Goal: Use online tool/utility: Utilize a website feature to perform a specific function

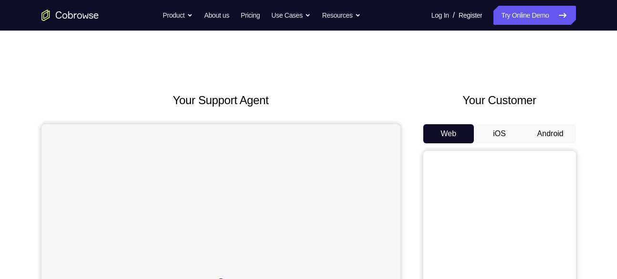
click at [550, 137] on button "Android" at bounding box center [550, 133] width 51 height 19
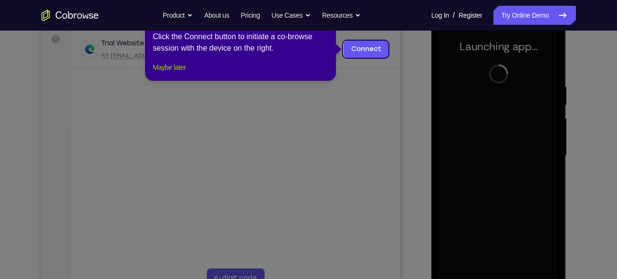
click at [167, 73] on button "Maybe later" at bounding box center [169, 67] width 33 height 11
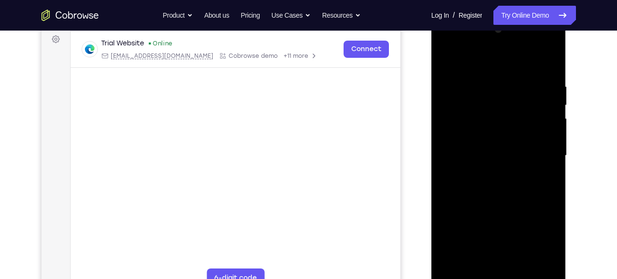
scroll to position [187, 0]
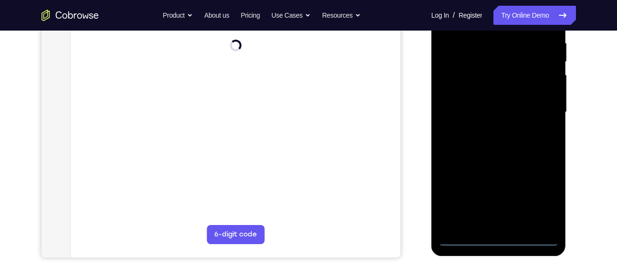
click at [498, 238] on div at bounding box center [499, 112] width 120 height 267
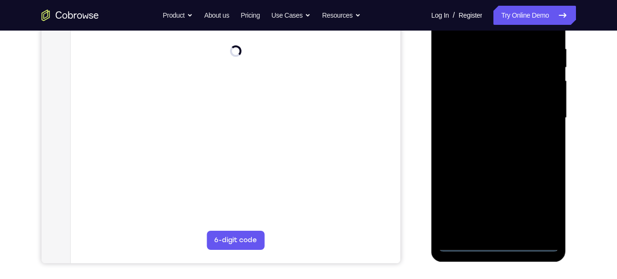
scroll to position [180, 0]
click at [498, 243] on div at bounding box center [499, 118] width 120 height 267
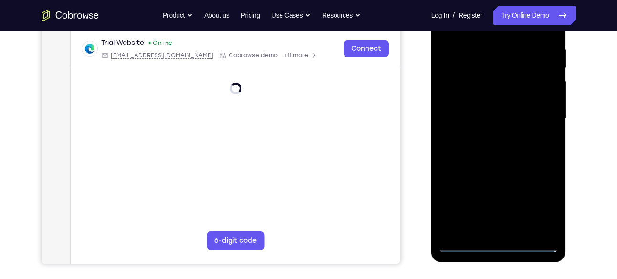
click at [538, 197] on div at bounding box center [499, 118] width 120 height 267
click at [540, 199] on div at bounding box center [499, 118] width 120 height 267
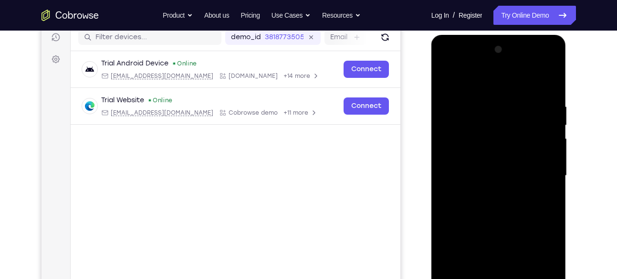
scroll to position [124, 0]
click at [446, 63] on div at bounding box center [499, 175] width 120 height 267
click at [539, 165] on div at bounding box center [499, 175] width 120 height 267
click at [486, 192] on div at bounding box center [499, 175] width 120 height 267
click at [491, 170] on div at bounding box center [499, 175] width 120 height 267
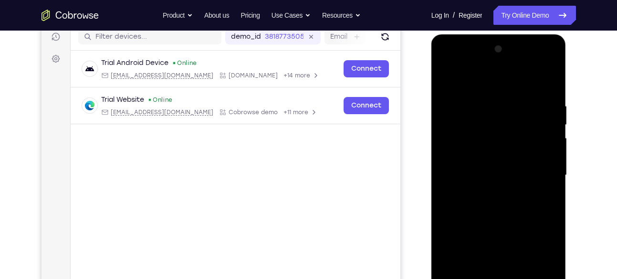
click at [478, 158] on div at bounding box center [499, 175] width 120 height 267
click at [546, 155] on div at bounding box center [499, 175] width 120 height 267
click at [460, 158] on div at bounding box center [499, 175] width 120 height 267
click at [496, 176] on div at bounding box center [499, 175] width 120 height 267
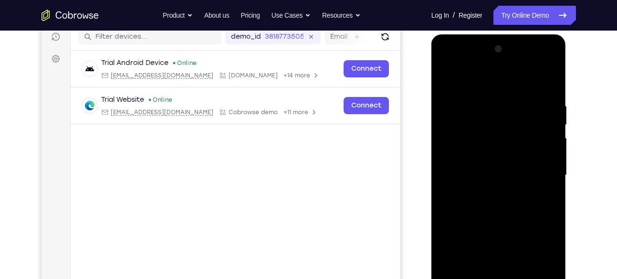
click at [491, 207] on div at bounding box center [499, 175] width 120 height 267
click at [497, 176] on div at bounding box center [499, 175] width 120 height 267
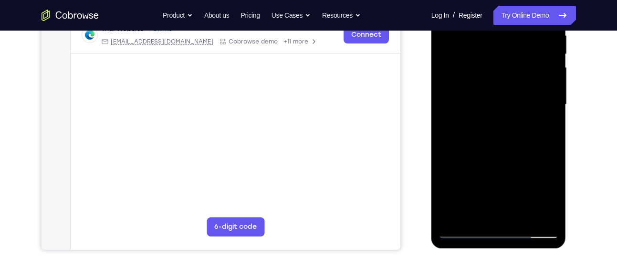
scroll to position [194, 0]
click at [521, 217] on div at bounding box center [499, 104] width 120 height 267
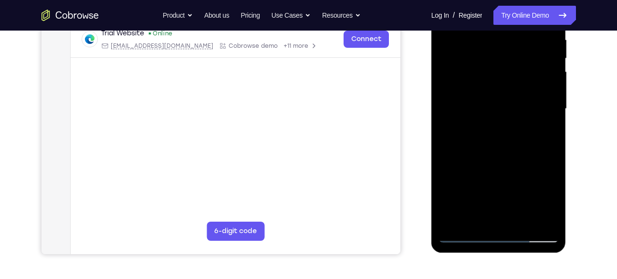
scroll to position [190, 0]
click at [520, 220] on div at bounding box center [499, 108] width 120 height 267
click at [504, 152] on div at bounding box center [499, 108] width 120 height 267
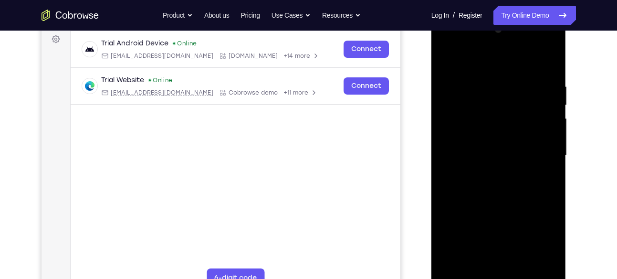
scroll to position [144, 0]
click at [550, 70] on div at bounding box center [499, 154] width 120 height 267
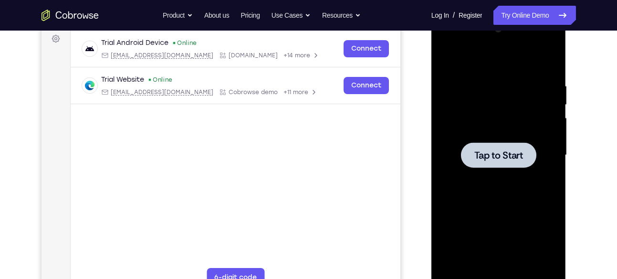
click at [505, 150] on span "Tap to Start" at bounding box center [499, 155] width 49 height 10
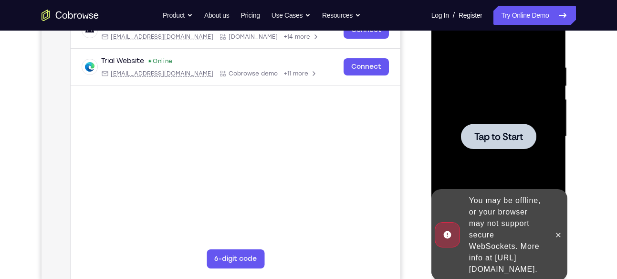
scroll to position [181, 0]
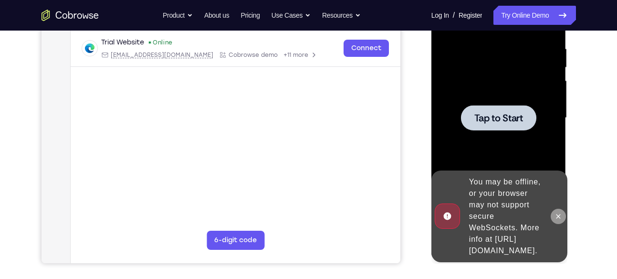
click at [555, 214] on button at bounding box center [558, 216] width 15 height 15
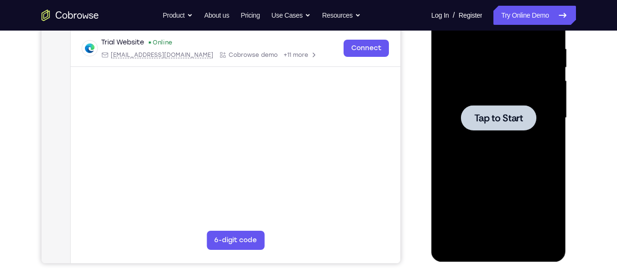
click at [495, 113] on span "Tap to Start" at bounding box center [499, 118] width 49 height 10
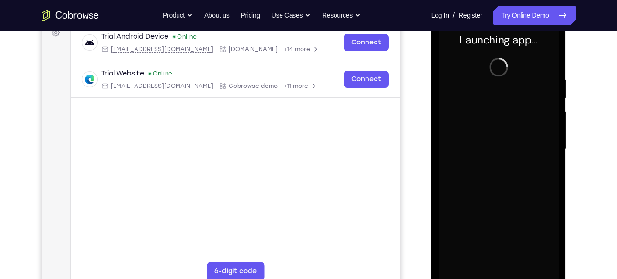
scroll to position [150, 0]
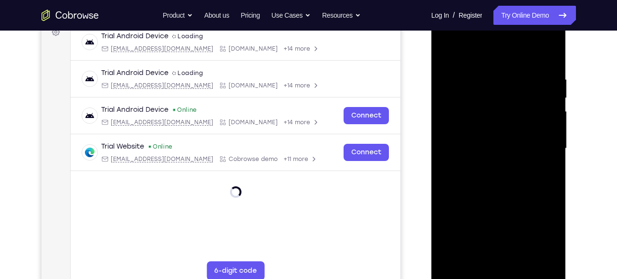
click at [499, 274] on div at bounding box center [499, 148] width 120 height 267
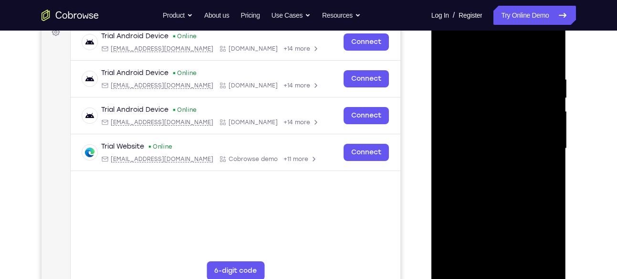
scroll to position [151, 0]
click at [540, 230] on div at bounding box center [499, 147] width 120 height 267
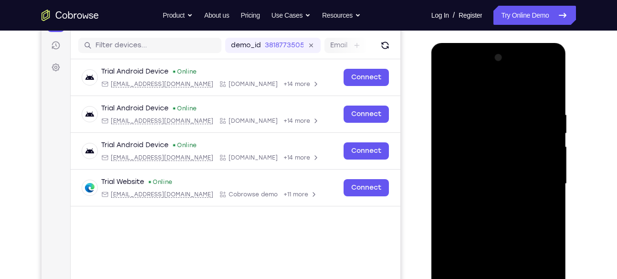
scroll to position [115, 0]
click at [448, 70] on div at bounding box center [499, 183] width 120 height 267
click at [540, 179] on div at bounding box center [499, 183] width 120 height 267
click at [487, 201] on div at bounding box center [499, 183] width 120 height 267
click at [481, 174] on div at bounding box center [499, 183] width 120 height 267
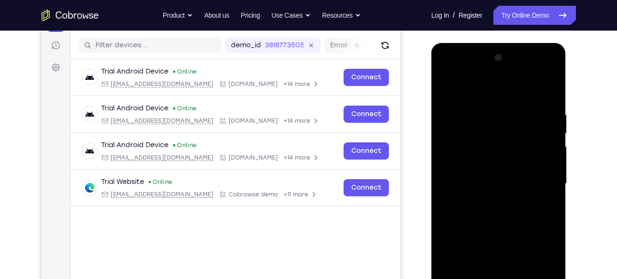
click at [473, 145] on div at bounding box center [499, 183] width 120 height 267
click at [473, 160] on div at bounding box center [499, 183] width 120 height 267
click at [501, 192] on div at bounding box center [498, 183] width 75 height 25
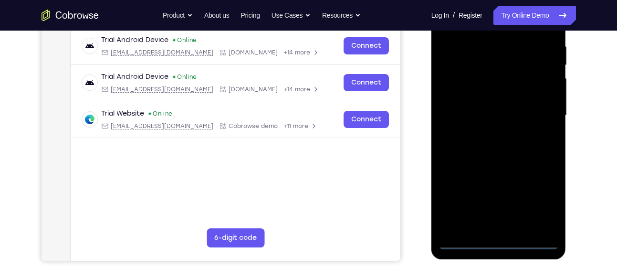
scroll to position [184, 0]
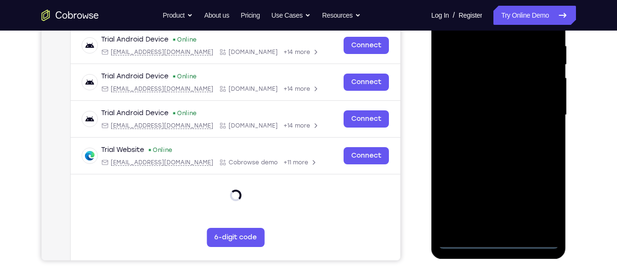
click at [496, 243] on div at bounding box center [499, 114] width 120 height 267
click at [539, 206] on div at bounding box center [499, 114] width 120 height 267
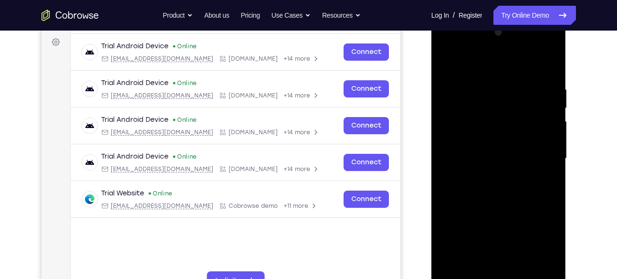
click at [446, 45] on div at bounding box center [499, 158] width 120 height 267
click at [537, 154] on div at bounding box center [499, 158] width 120 height 267
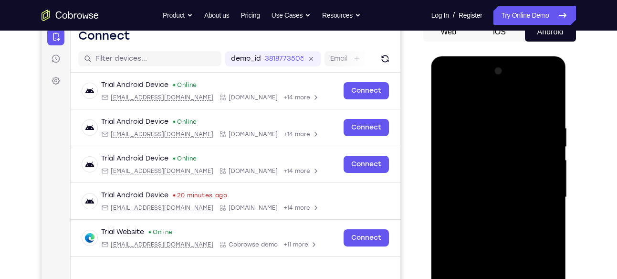
scroll to position [133, 0]
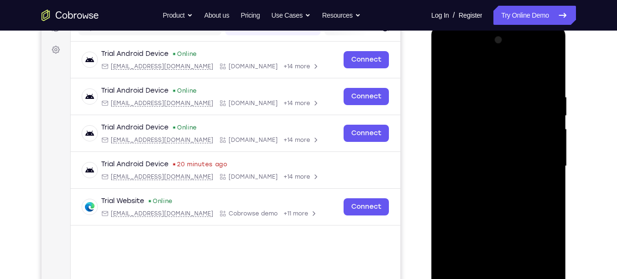
click at [488, 183] on div at bounding box center [499, 165] width 120 height 267
click at [493, 154] on div at bounding box center [499, 165] width 120 height 267
click at [482, 143] on div at bounding box center [499, 165] width 120 height 267
click at [545, 146] on div at bounding box center [499, 165] width 120 height 267
click at [491, 166] on div at bounding box center [499, 165] width 120 height 267
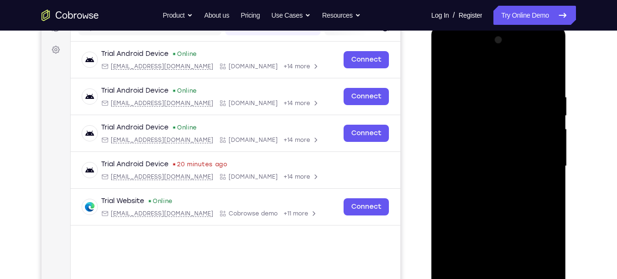
click at [481, 201] on div at bounding box center [499, 165] width 120 height 267
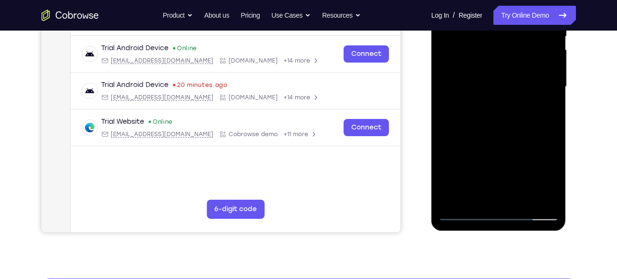
scroll to position [215, 0]
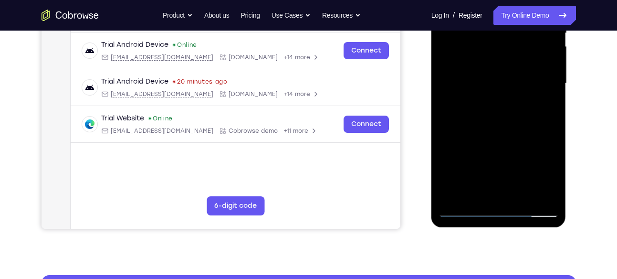
click at [501, 130] on div at bounding box center [499, 83] width 120 height 267
click at [521, 193] on div at bounding box center [499, 83] width 120 height 267
click at [510, 133] on div at bounding box center [499, 83] width 120 height 267
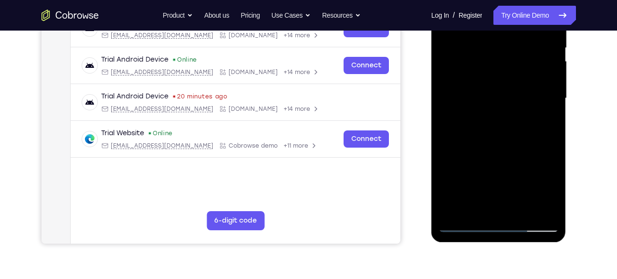
scroll to position [201, 0]
click at [510, 84] on div at bounding box center [499, 97] width 120 height 267
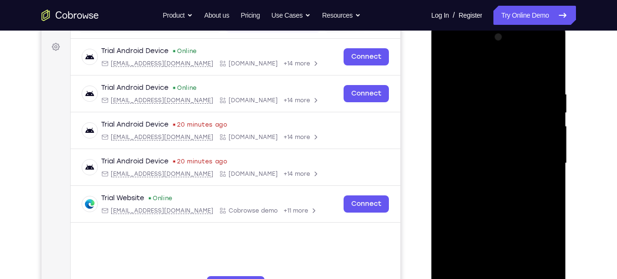
scroll to position [135, 0]
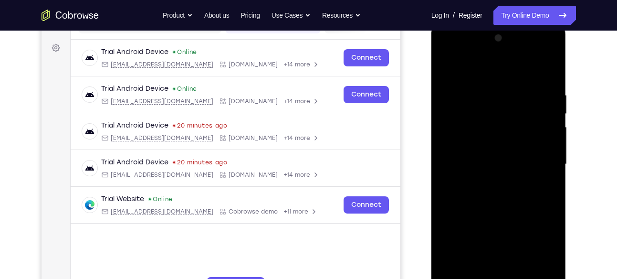
click at [447, 69] on div at bounding box center [499, 164] width 120 height 267
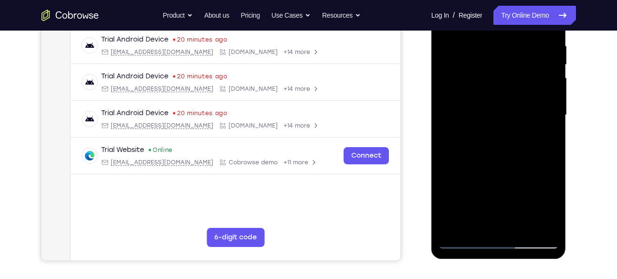
drag, startPoint x: 496, startPoint y: 218, endPoint x: 496, endPoint y: 147, distance: 70.7
click at [496, 147] on div at bounding box center [499, 114] width 120 height 267
click at [483, 228] on div at bounding box center [499, 114] width 120 height 267
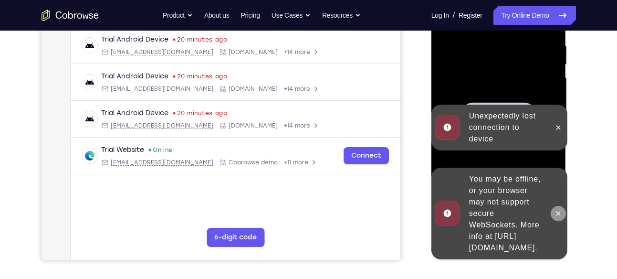
click at [560, 210] on icon at bounding box center [559, 214] width 8 height 8
